Goal: Transaction & Acquisition: Obtain resource

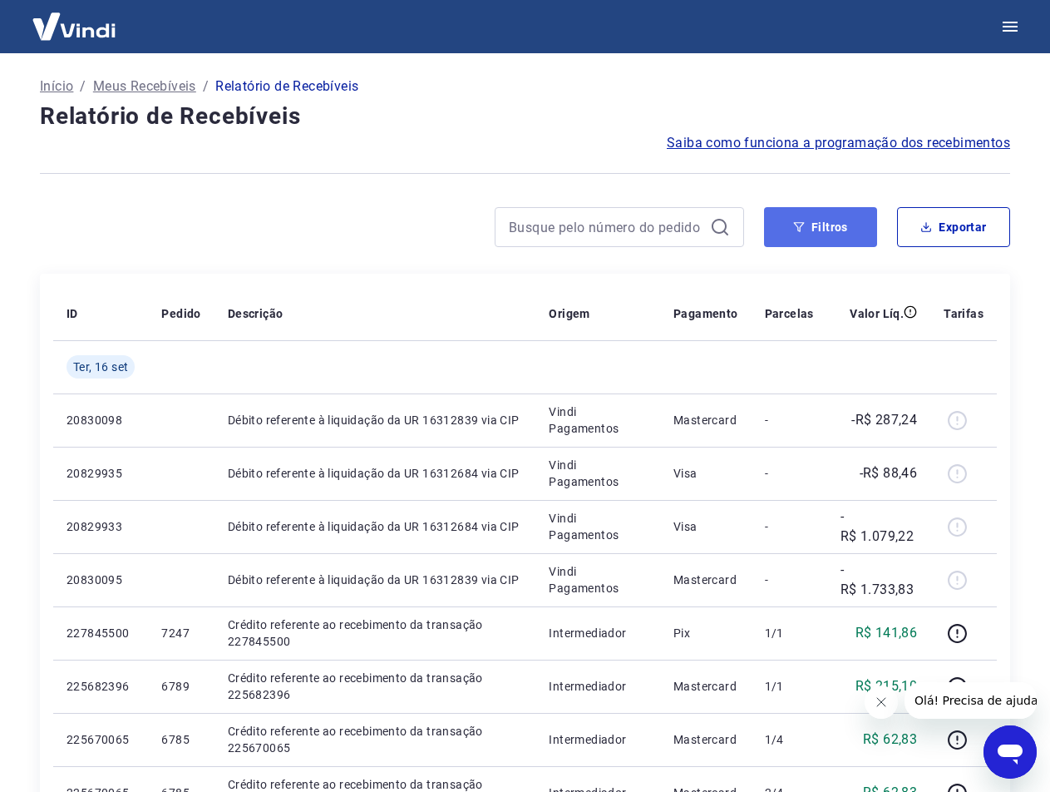
click at [790, 232] on button "Filtros" at bounding box center [820, 227] width 113 height 40
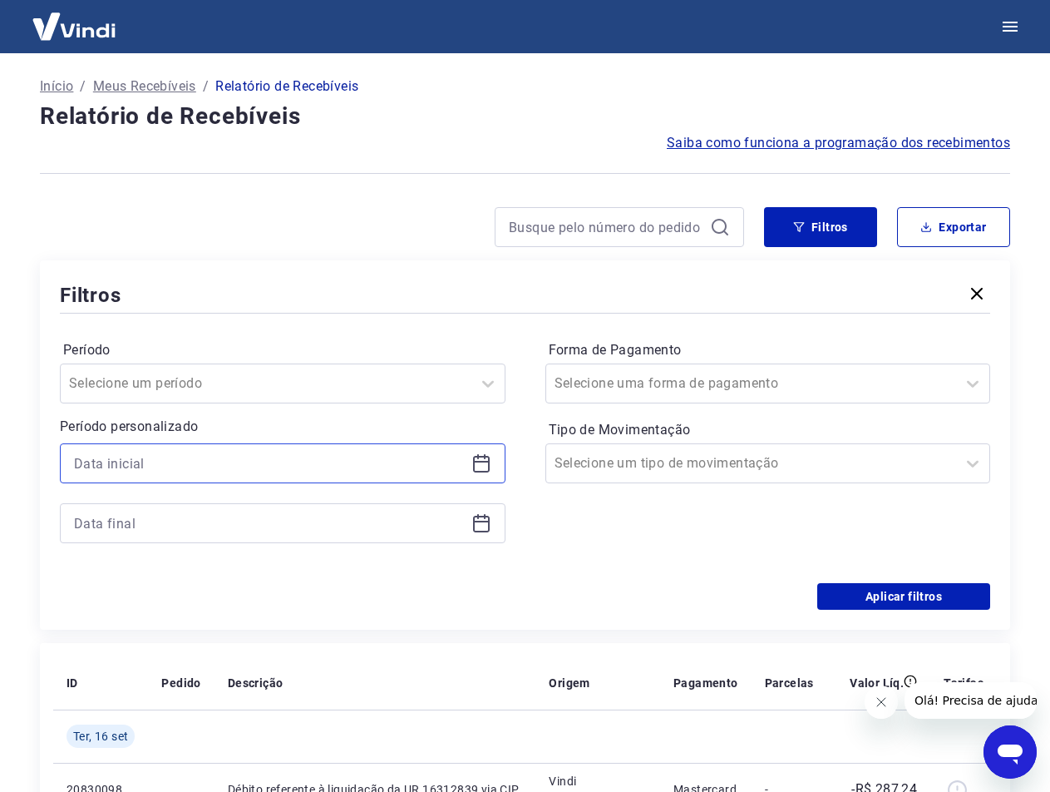
click at [280, 467] on input at bounding box center [269, 463] width 391 height 25
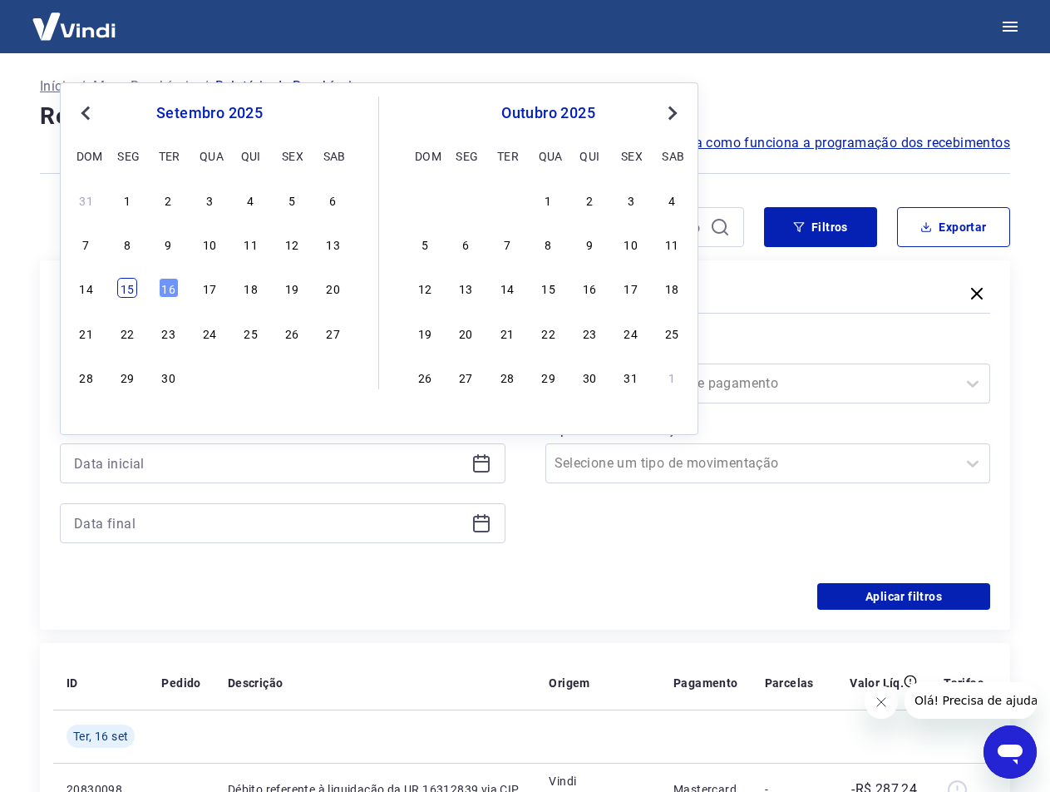
click at [136, 289] on div "15" at bounding box center [127, 288] width 20 height 20
type input "[DATE]"
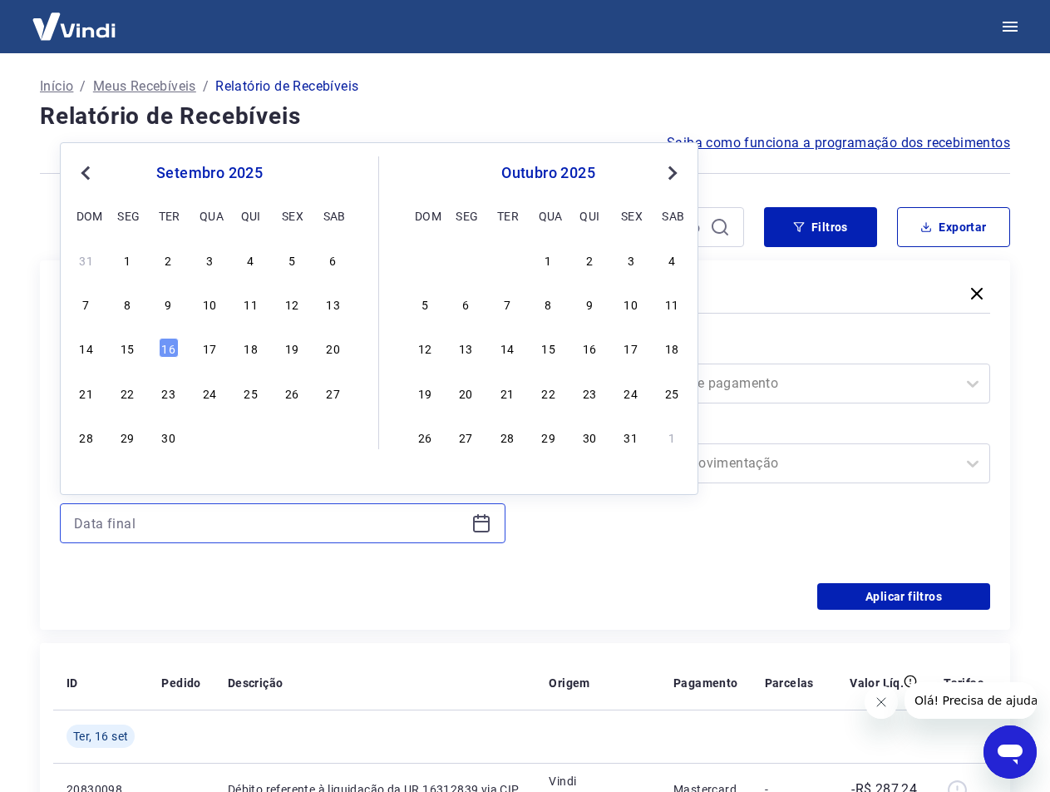
click at [207, 529] on input at bounding box center [269, 523] width 391 height 25
click at [129, 343] on div "15" at bounding box center [127, 348] width 20 height 20
type input "15/09/2025"
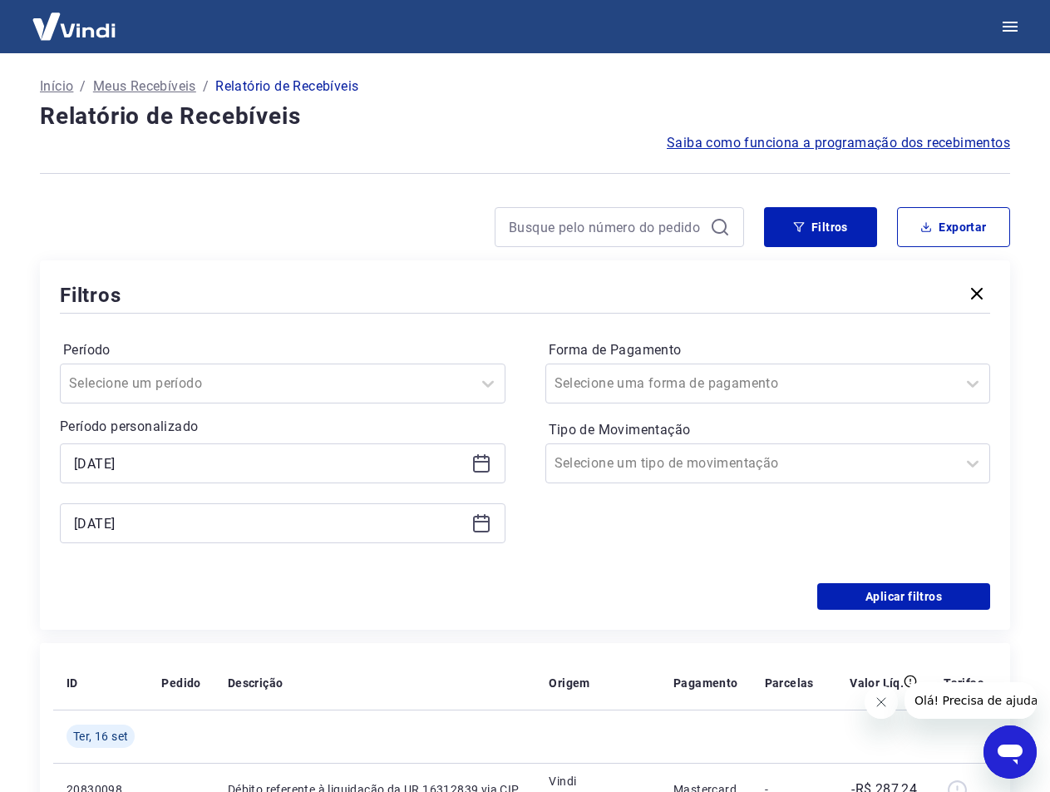
click at [238, 599] on div "Aplicar filtros" at bounding box center [525, 596] width 931 height 27
click at [834, 594] on button "Aplicar filtros" at bounding box center [904, 596] width 173 height 27
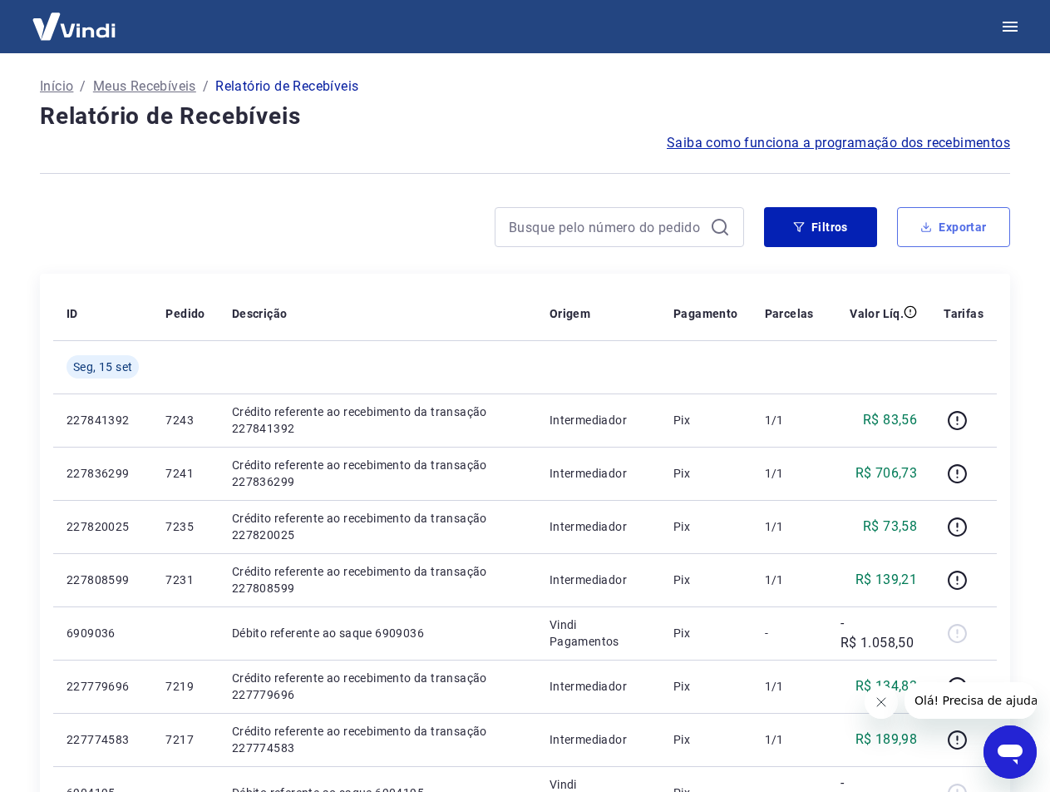
click at [976, 225] on button "Exportar" at bounding box center [953, 227] width 113 height 40
type input "15/09/2025"
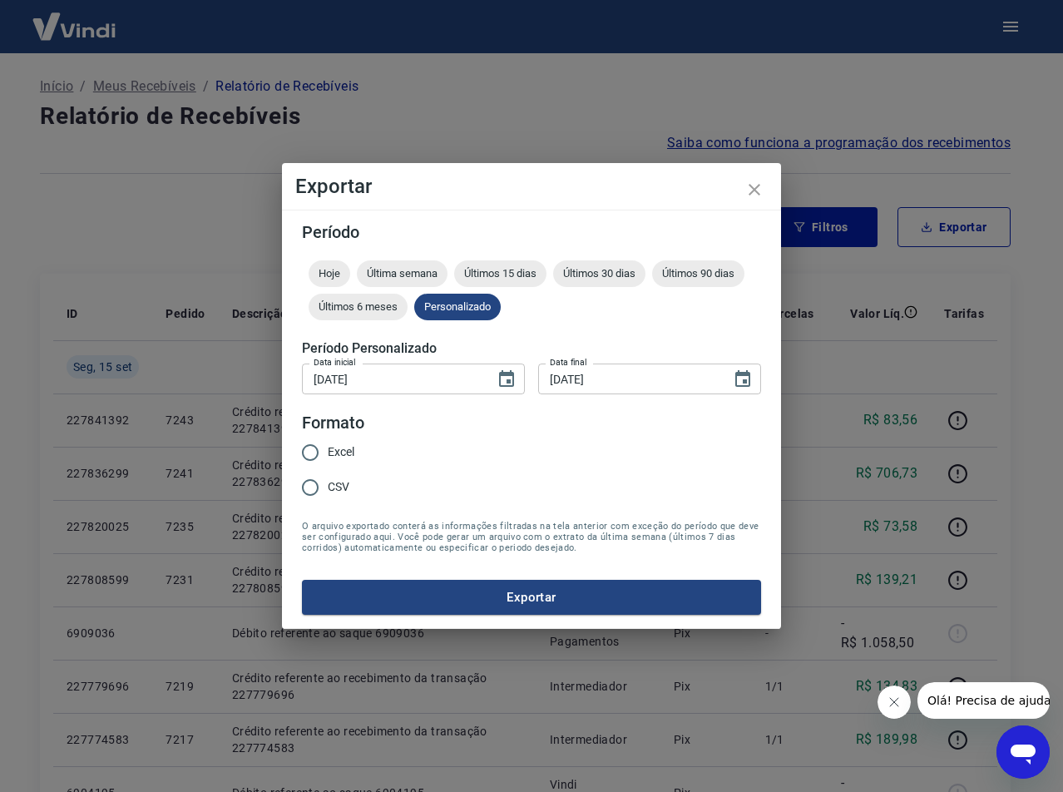
click at [342, 447] on span "Excel" at bounding box center [341, 451] width 27 height 17
click at [328, 447] on input "Excel" at bounding box center [310, 452] width 35 height 35
radio input "true"
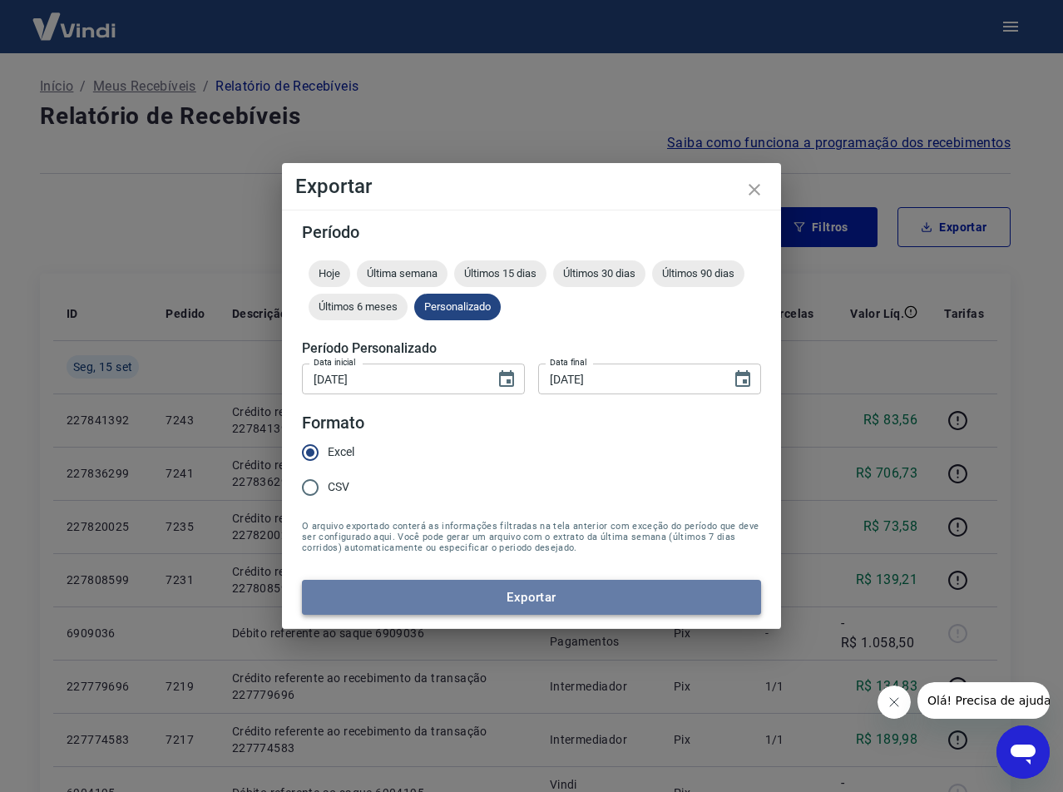
click at [384, 583] on button "Exportar" at bounding box center [531, 597] width 459 height 35
